Goal: Task Accomplishment & Management: Use online tool/utility

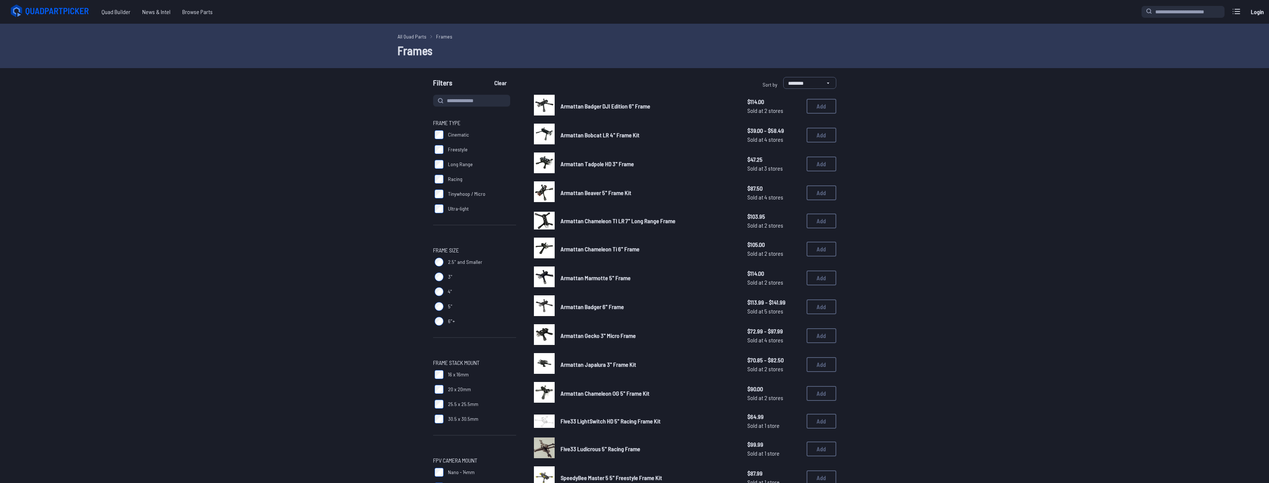
scroll to position [37, 0]
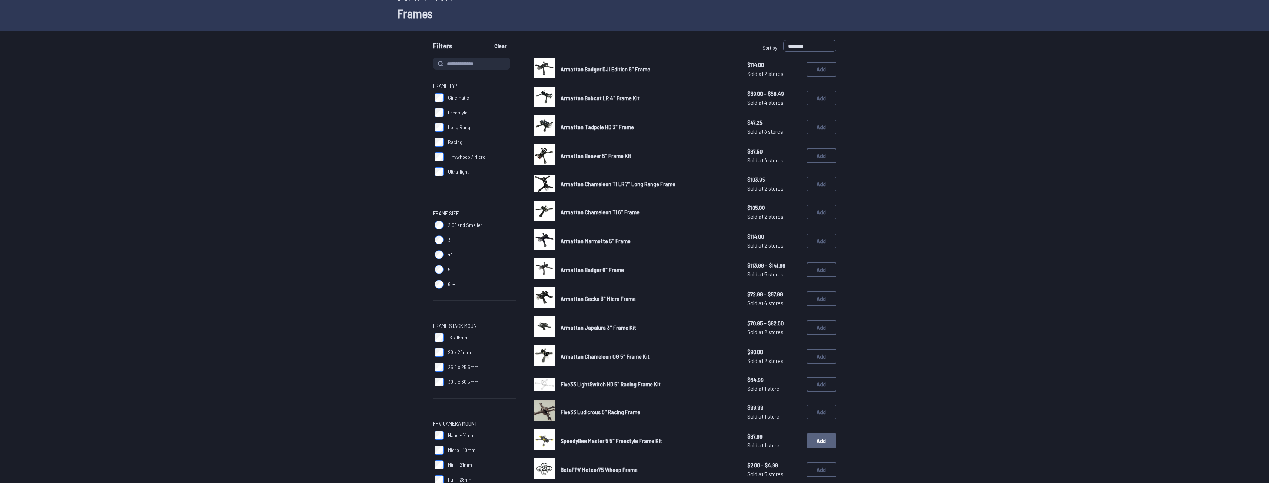
click at [815, 443] on button "Add" at bounding box center [822, 441] width 30 height 15
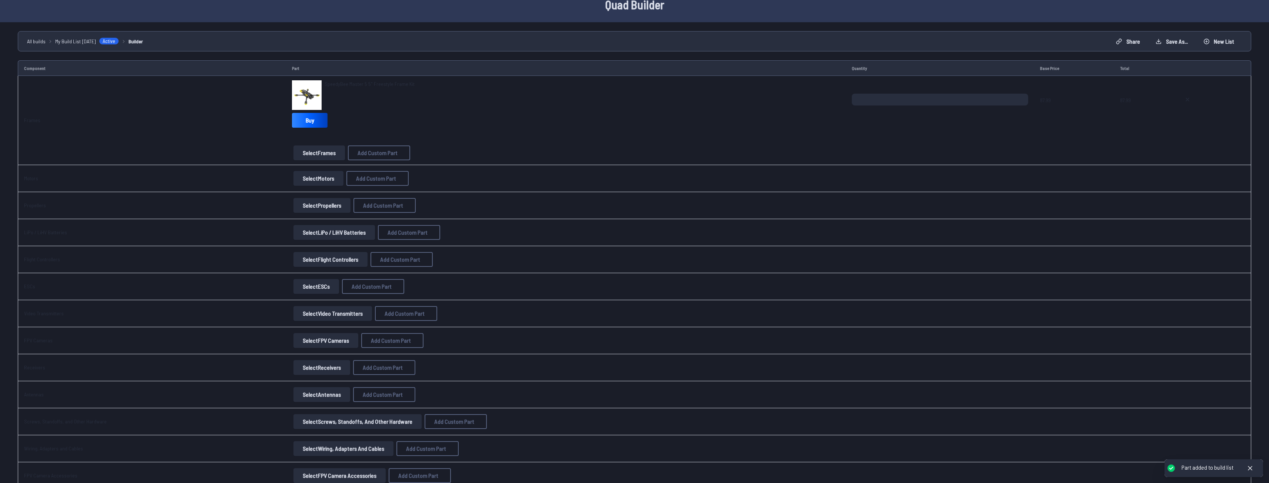
scroll to position [13, 0]
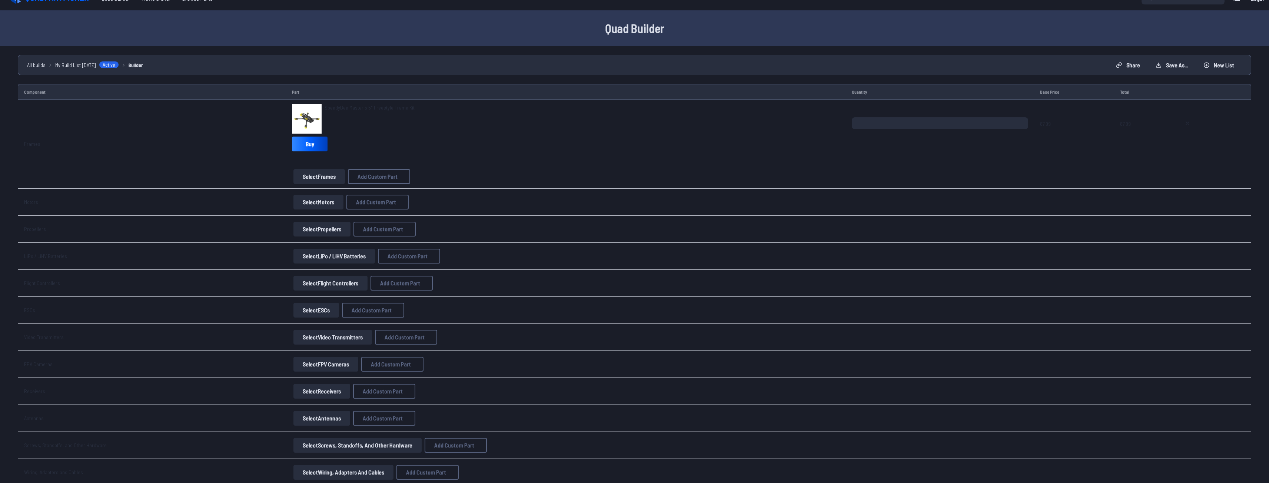
click at [321, 202] on button "Select Motors" at bounding box center [318, 202] width 50 height 15
